Goal: Task Accomplishment & Management: Use online tool/utility

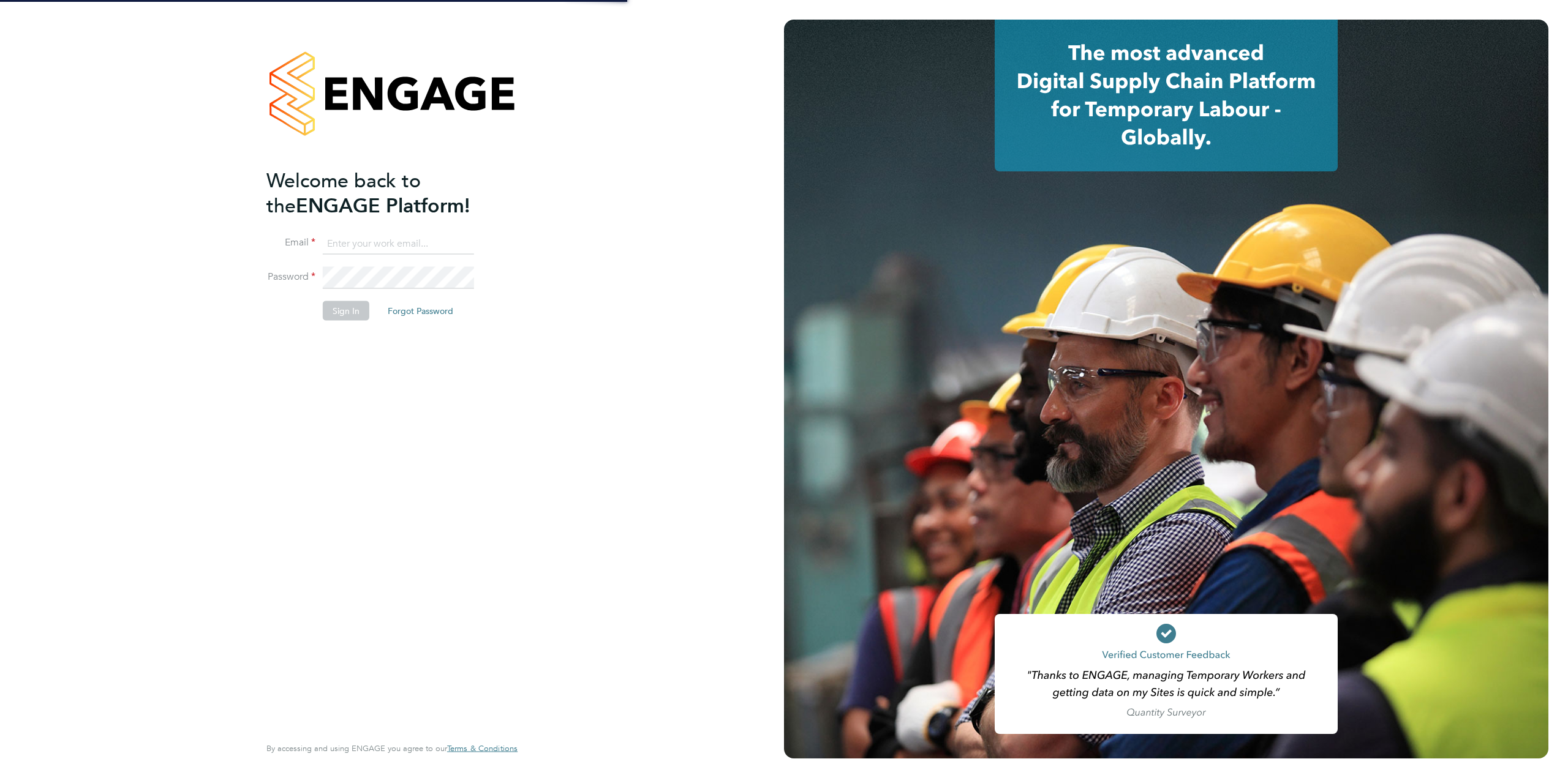
type input "[PERSON_NAME][EMAIL_ADDRESS][PERSON_NAME][DOMAIN_NAME]"
click at [333, 301] on button "Sign In" at bounding box center [346, 311] width 47 height 19
click at [335, 316] on div "Sorry, we are having problems connecting to our services." at bounding box center [392, 389] width 784 height 778
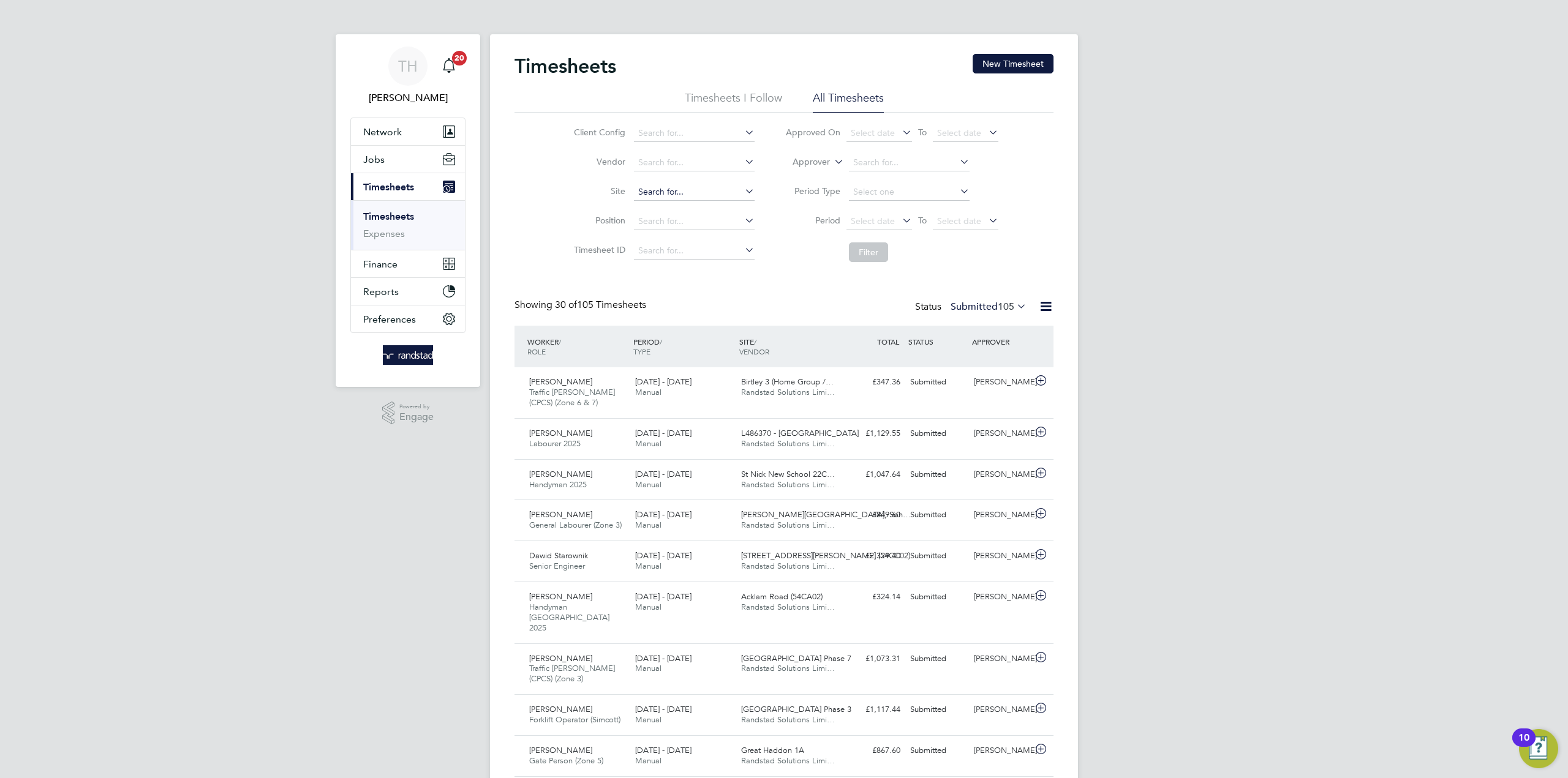
click at [663, 193] on input at bounding box center [694, 192] width 120 height 17
click at [669, 206] on li "Acklam Road (54CA02)" at bounding box center [694, 209] width 122 height 16
type input "Acklam Road (54CA02)"
drag, startPoint x: 899, startPoint y: 248, endPoint x: 854, endPoint y: 253, distance: 45.3
click at [875, 253] on li "Filter" at bounding box center [892, 252] width 244 height 32
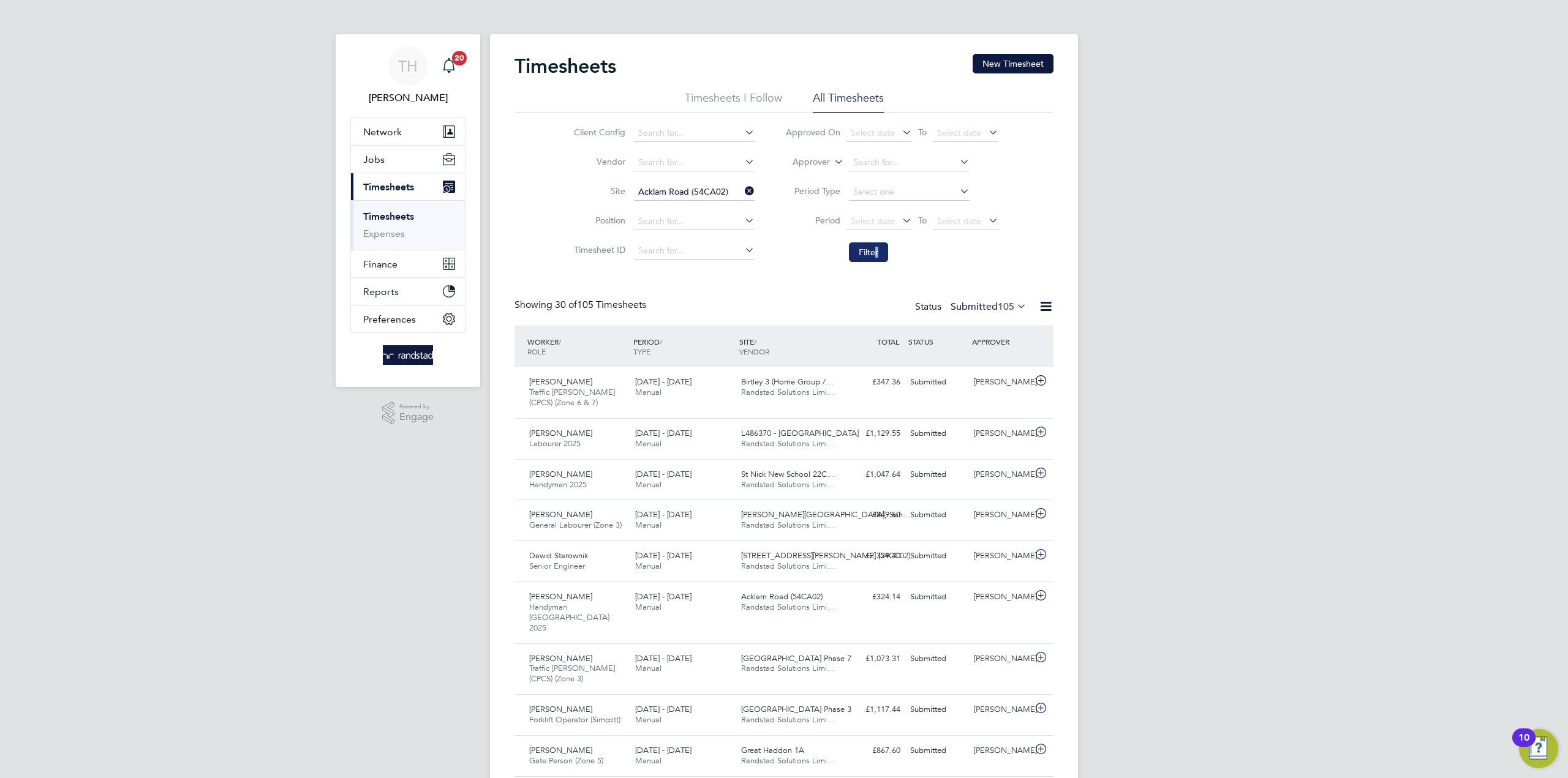
click at [854, 253] on button "Filter" at bounding box center [868, 252] width 39 height 19
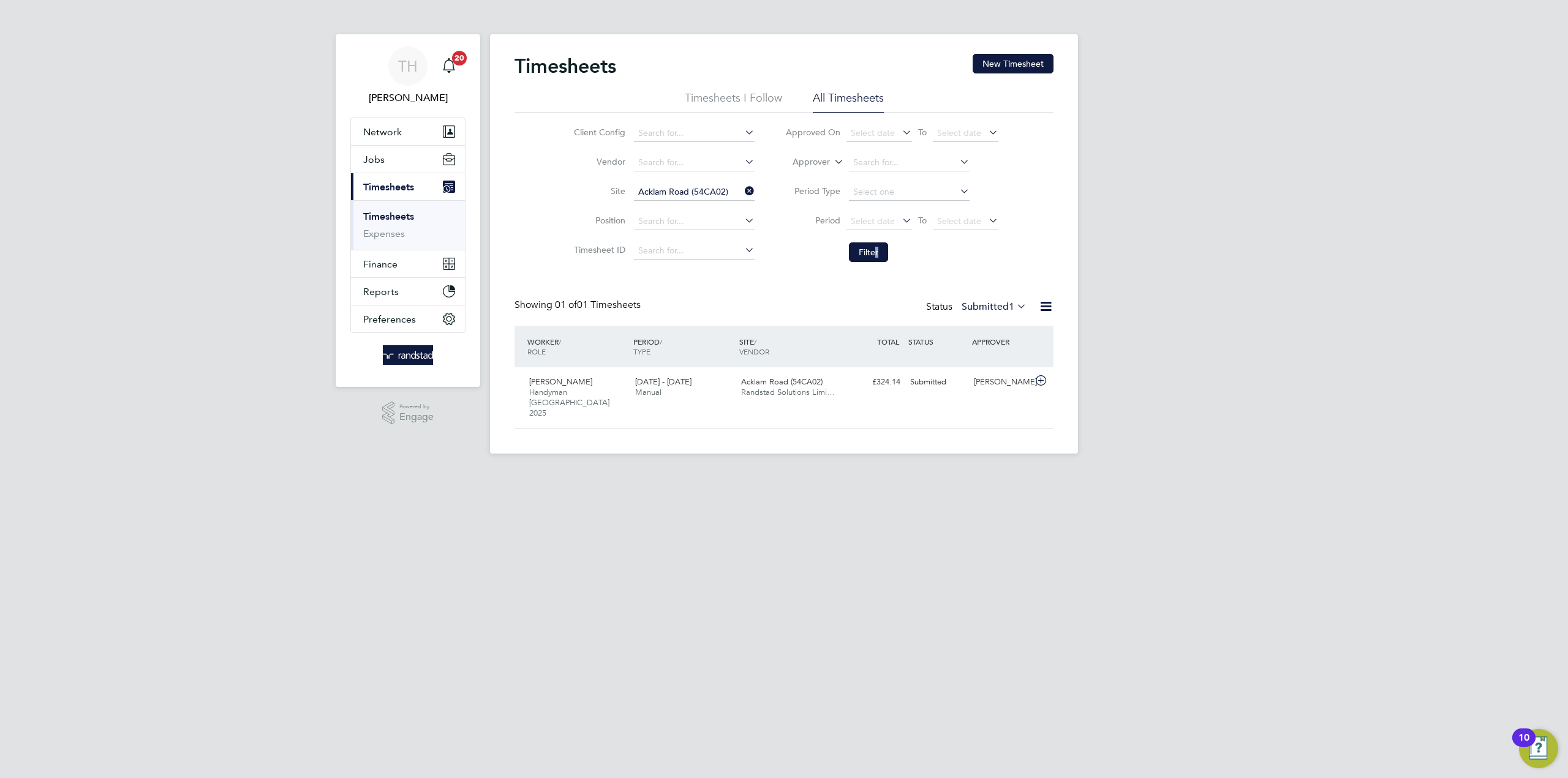
click at [742, 189] on icon at bounding box center [742, 191] width 0 height 17
click at [656, 200] on input at bounding box center [694, 192] width 120 height 17
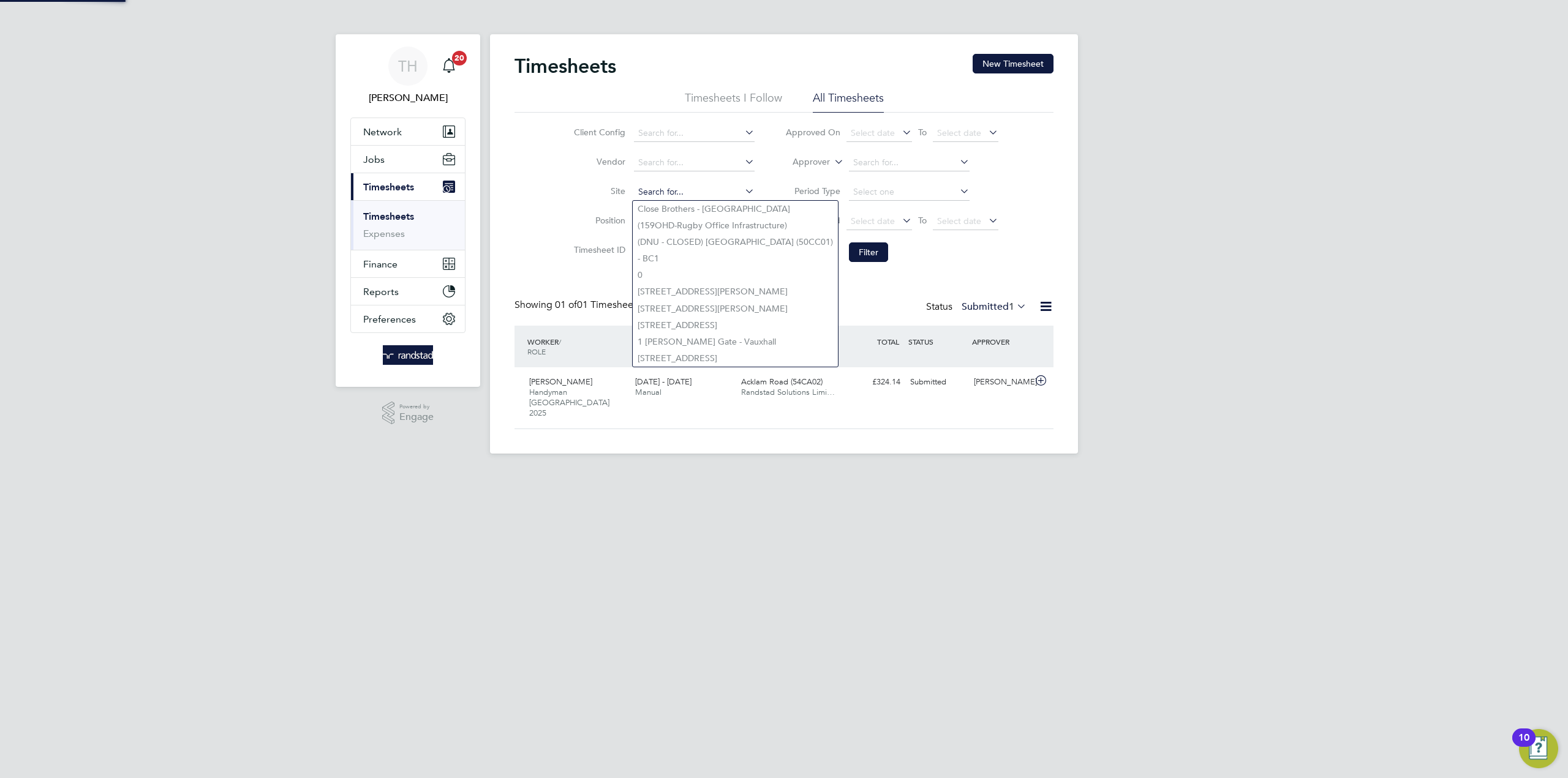
click at [659, 192] on input at bounding box center [694, 192] width 120 height 17
click at [329, 183] on div "TH Tom Heath Notifications 20 Applications: Network Businesses Sites Workers Co…" at bounding box center [784, 236] width 1568 height 473
